Goal: Obtain resource: Obtain resource

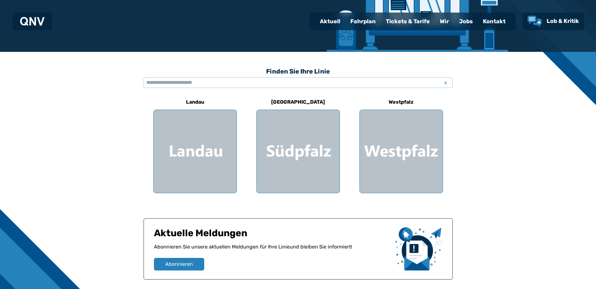
scroll to position [126, 0]
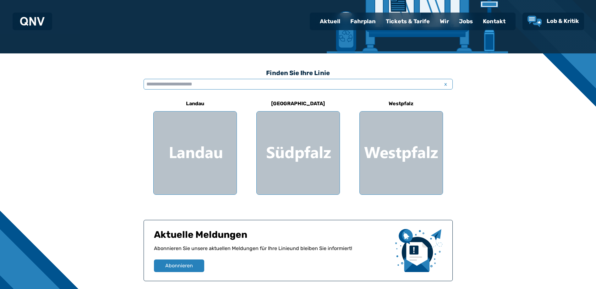
click at [226, 84] on input "text" at bounding box center [298, 84] width 309 height 11
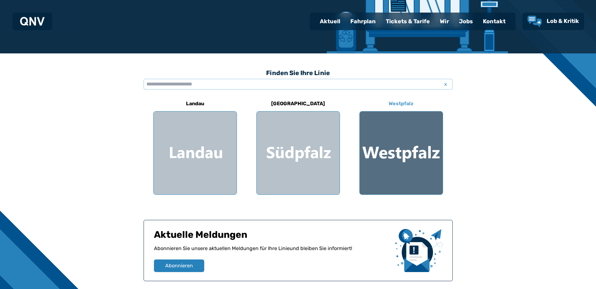
click at [392, 156] on div at bounding box center [401, 153] width 83 height 83
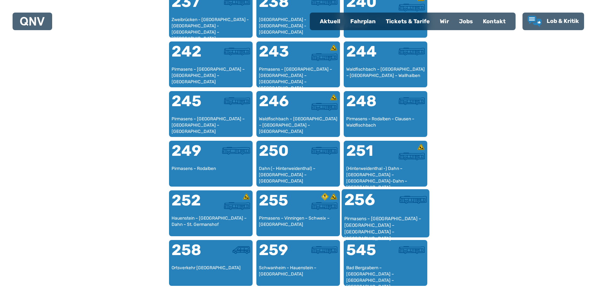
scroll to position [759, 0]
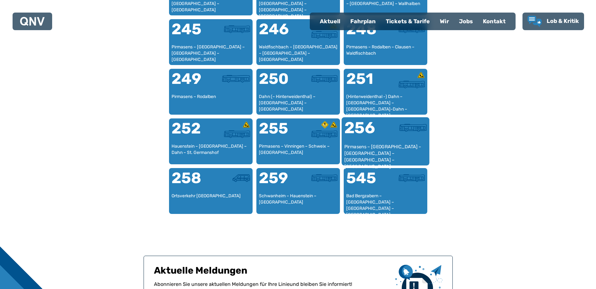
click at [385, 125] on div "256" at bounding box center [364, 132] width 41 height 24
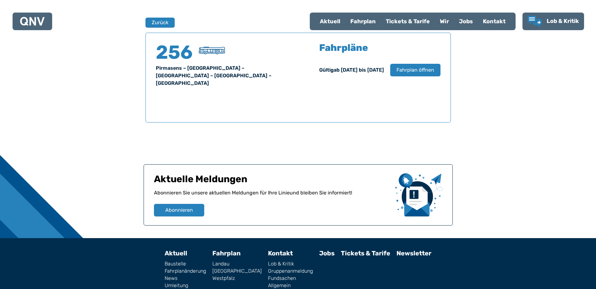
scroll to position [414, 0]
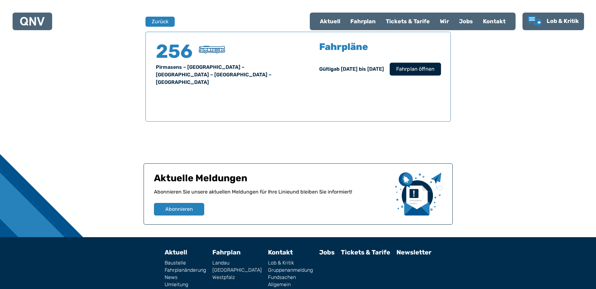
click at [420, 71] on span "Fahrplan öffnen" at bounding box center [415, 69] width 38 height 8
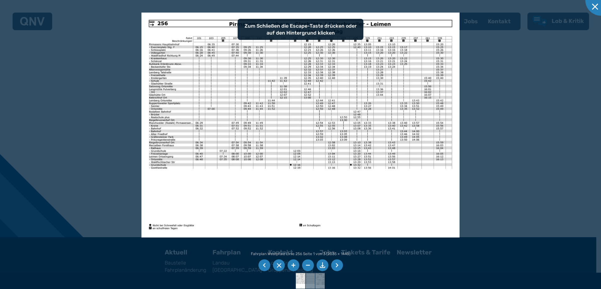
click at [266, 191] on img at bounding box center [300, 125] width 318 height 225
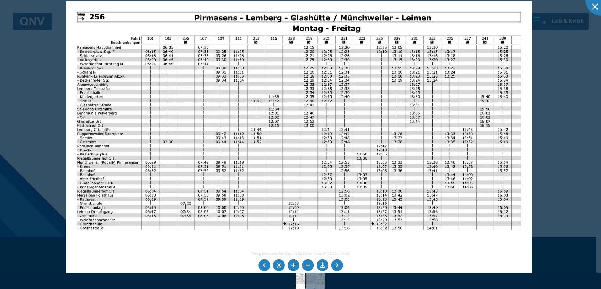
click at [281, 105] on img at bounding box center [299, 166] width 466 height 330
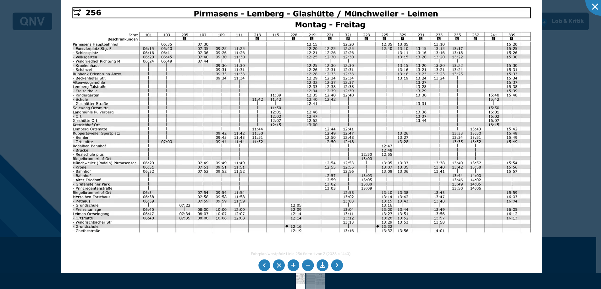
click at [339, 264] on li at bounding box center [337, 266] width 12 height 12
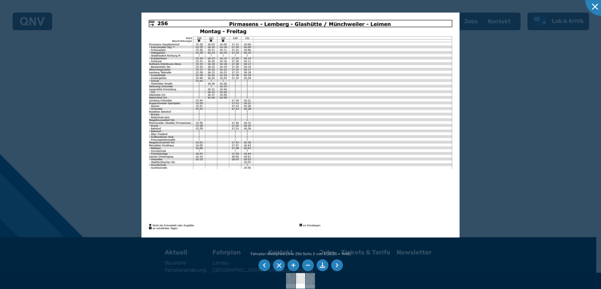
click at [265, 266] on li at bounding box center [264, 266] width 12 height 12
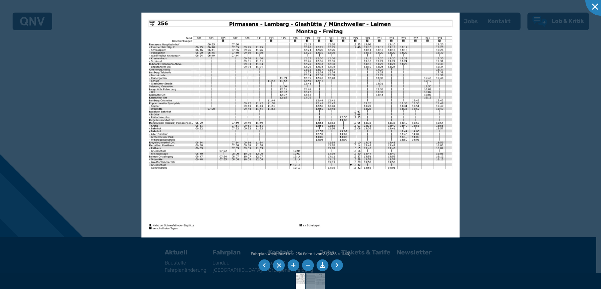
click at [323, 264] on li at bounding box center [322, 266] width 12 height 12
click at [283, 160] on img at bounding box center [300, 125] width 318 height 225
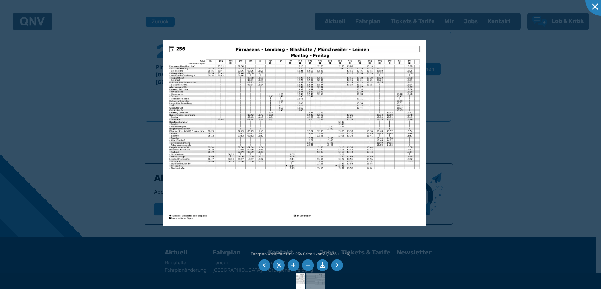
click at [322, 262] on li at bounding box center [322, 266] width 12 height 12
click at [495, 77] on div at bounding box center [300, 144] width 601 height 289
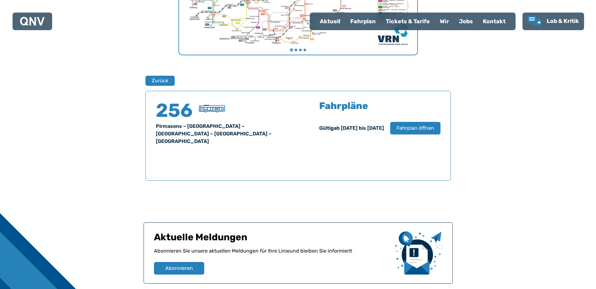
scroll to position [340, 0]
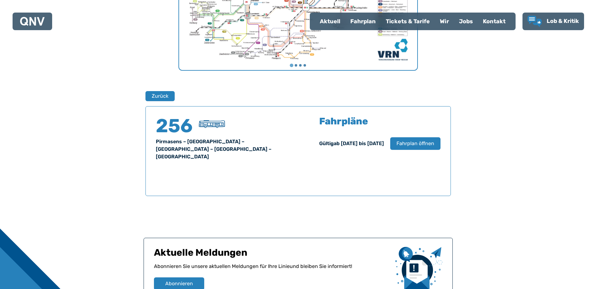
click at [327, 20] on div "Aktuell" at bounding box center [330, 21] width 30 height 16
select select "*"
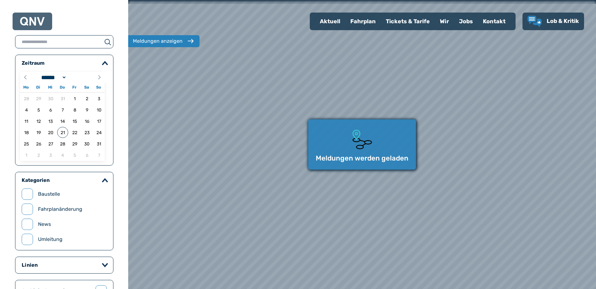
click at [365, 20] on div "Fahrplan" at bounding box center [363, 21] width 36 height 16
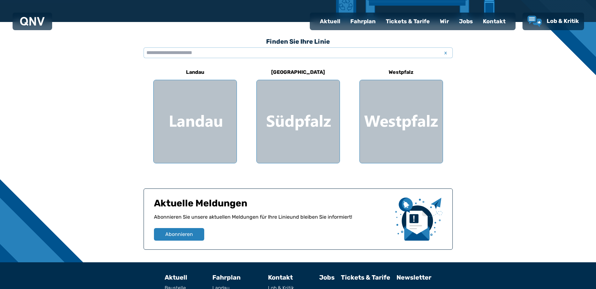
scroll to position [210, 0]
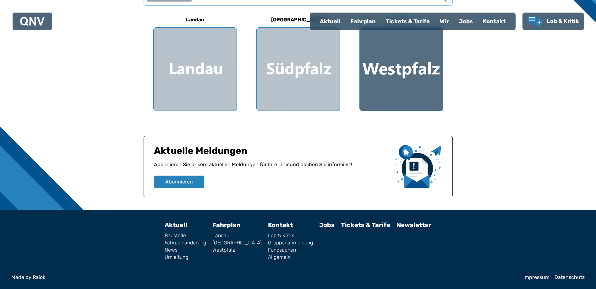
click at [379, 90] on div at bounding box center [401, 69] width 83 height 83
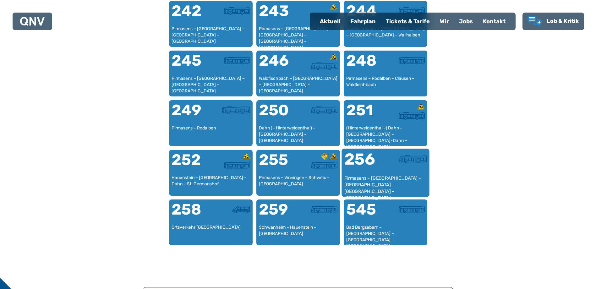
click at [377, 161] on div "256" at bounding box center [364, 163] width 41 height 24
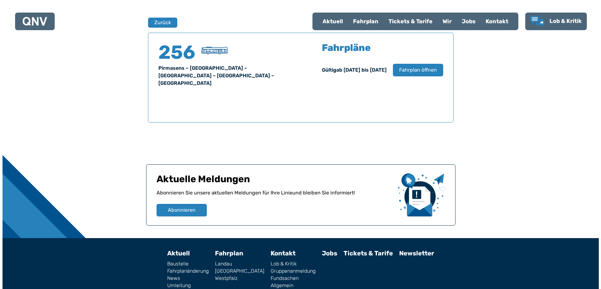
scroll to position [414, 0]
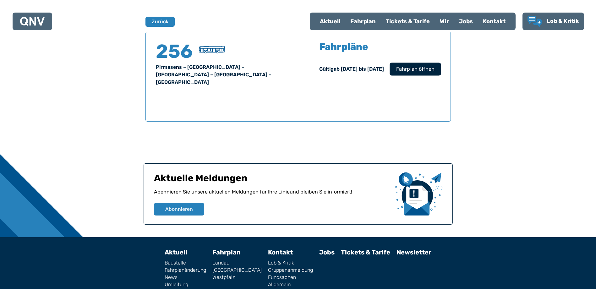
click at [404, 71] on span "Fahrplan öffnen" at bounding box center [415, 69] width 38 height 8
